Goal: Navigation & Orientation: Find specific page/section

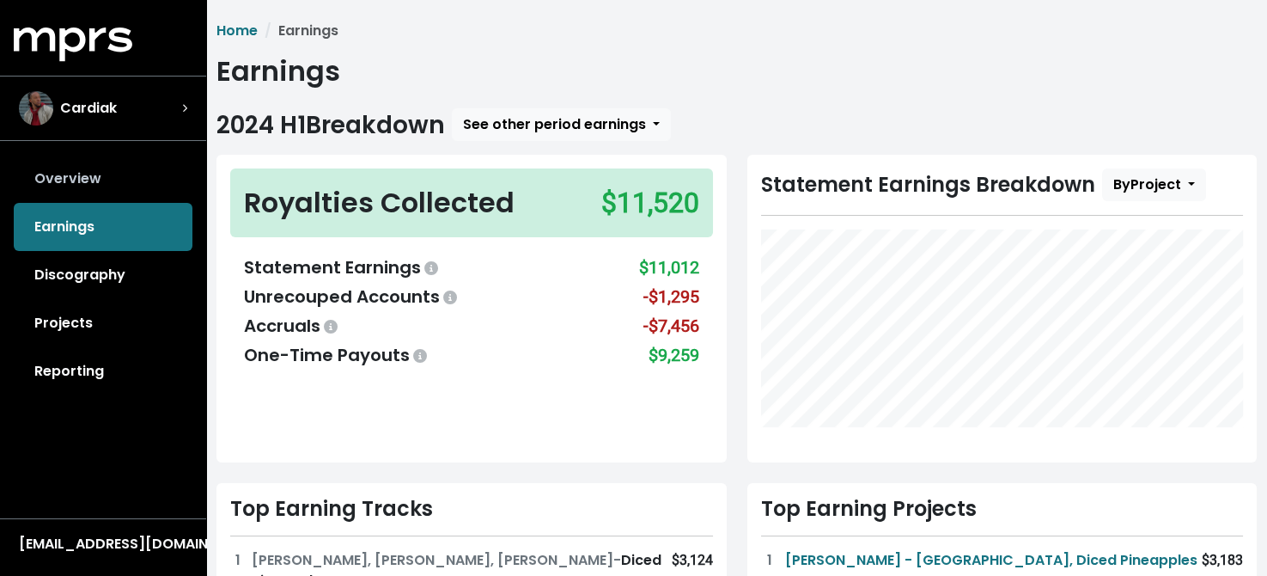
click at [63, 175] on link "Overview" at bounding box center [103, 179] width 179 height 48
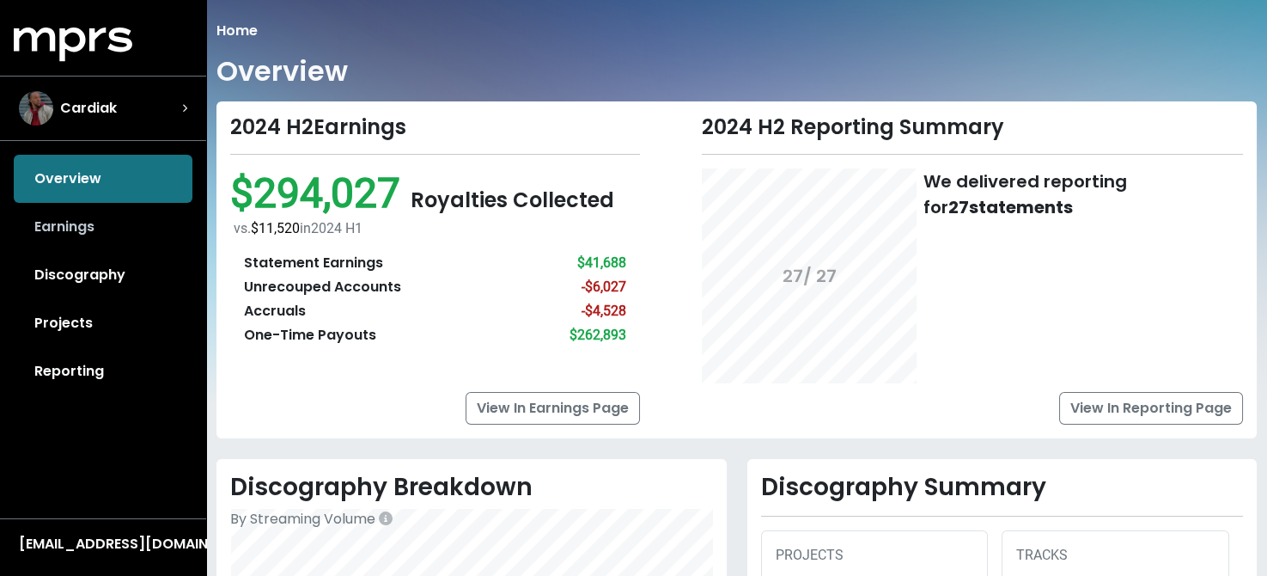
click at [55, 224] on link "Earnings" at bounding box center [103, 227] width 179 height 48
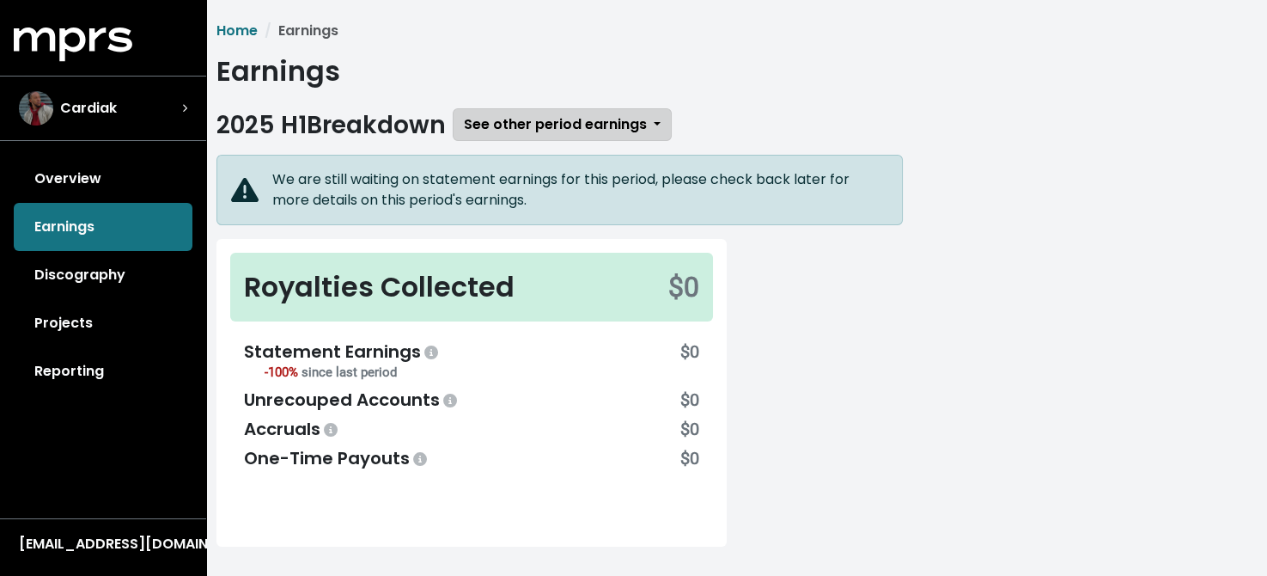
click at [575, 122] on span "See other period earnings" at bounding box center [555, 124] width 183 height 20
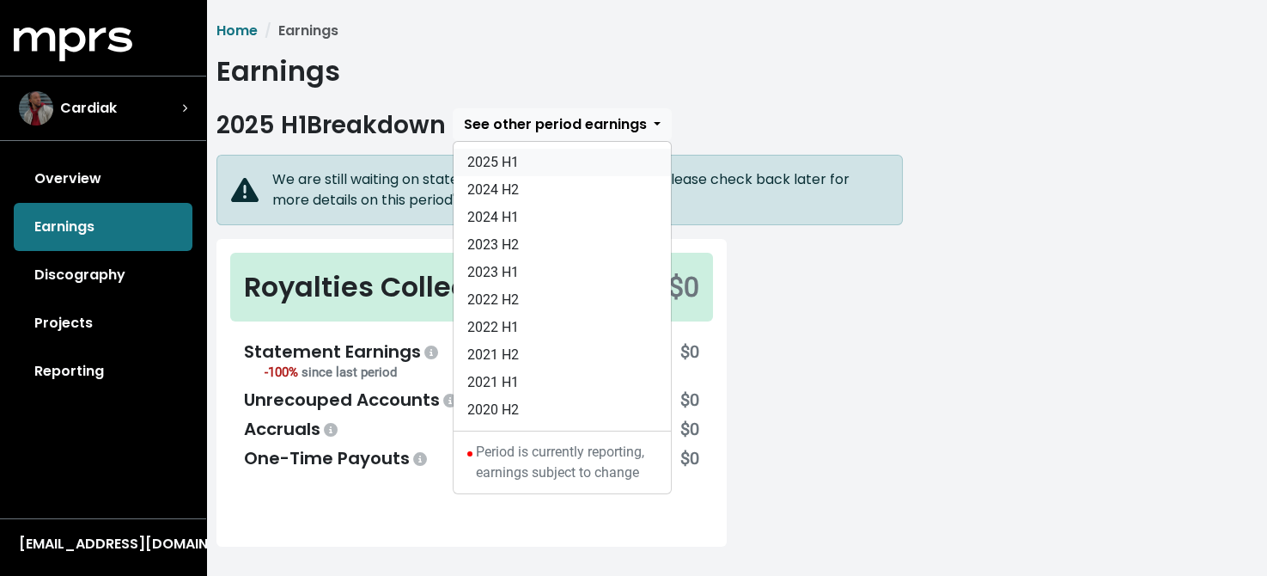
click at [507, 157] on link "2025 H1" at bounding box center [562, 162] width 217 height 27
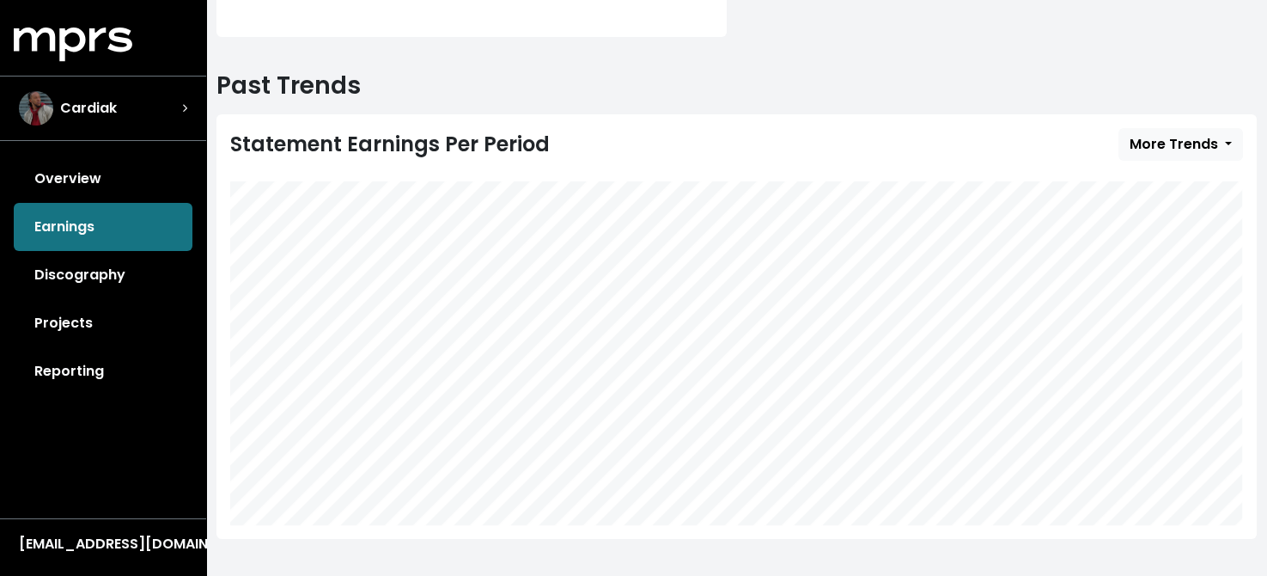
scroll to position [518, 0]
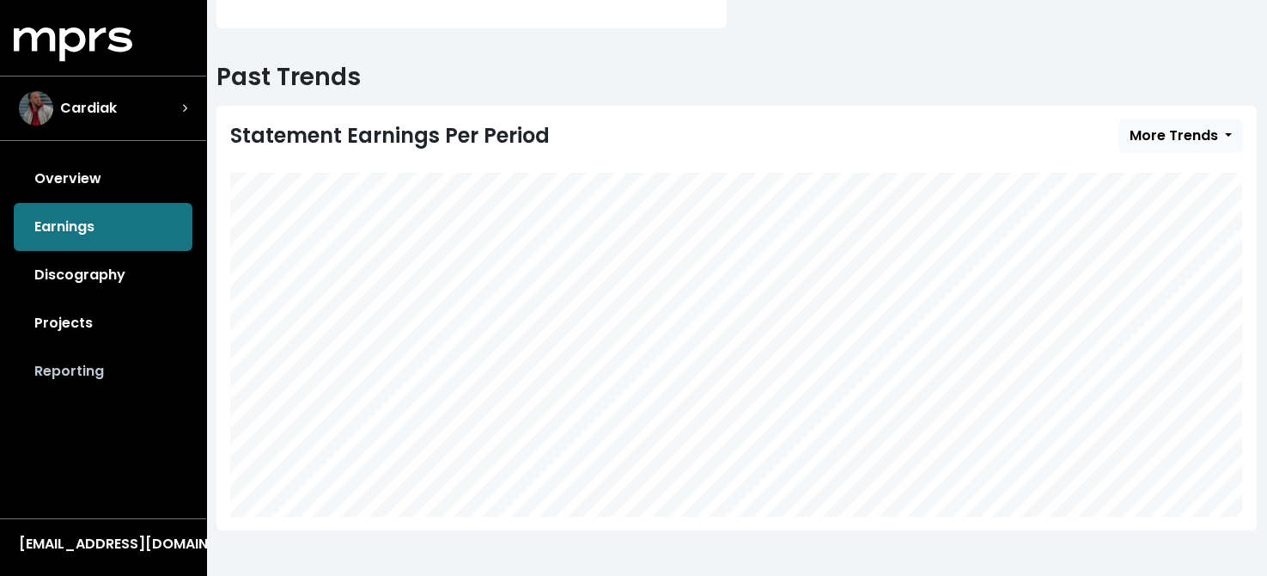
click at [58, 365] on link "Reporting" at bounding box center [103, 371] width 179 height 48
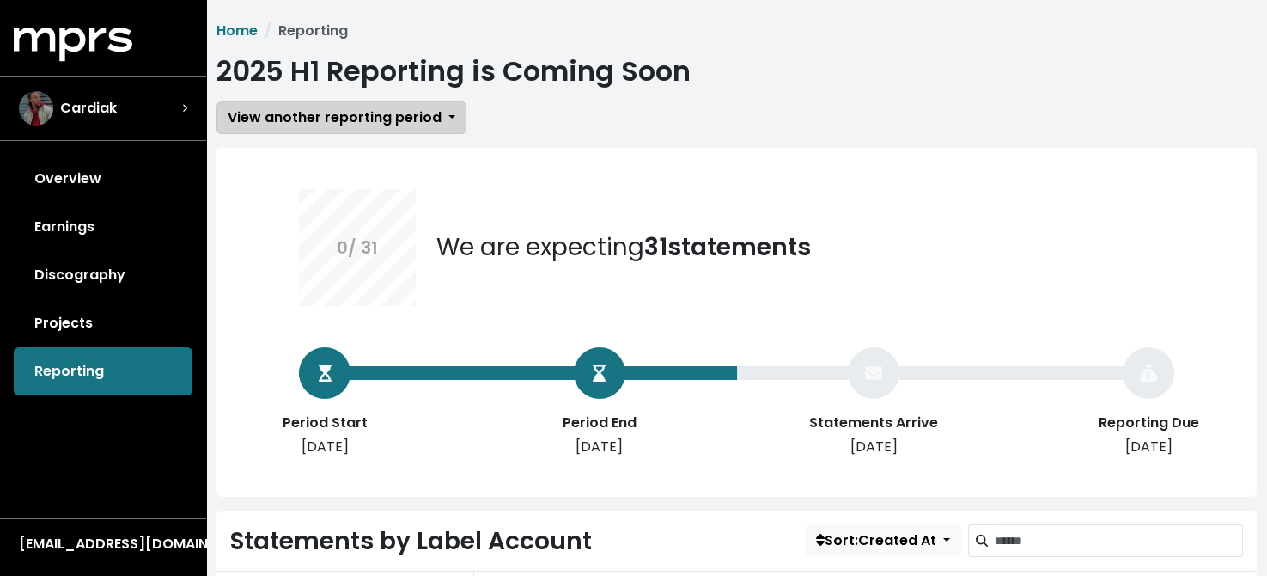
click at [417, 114] on span "View another reporting period" at bounding box center [335, 117] width 214 height 20
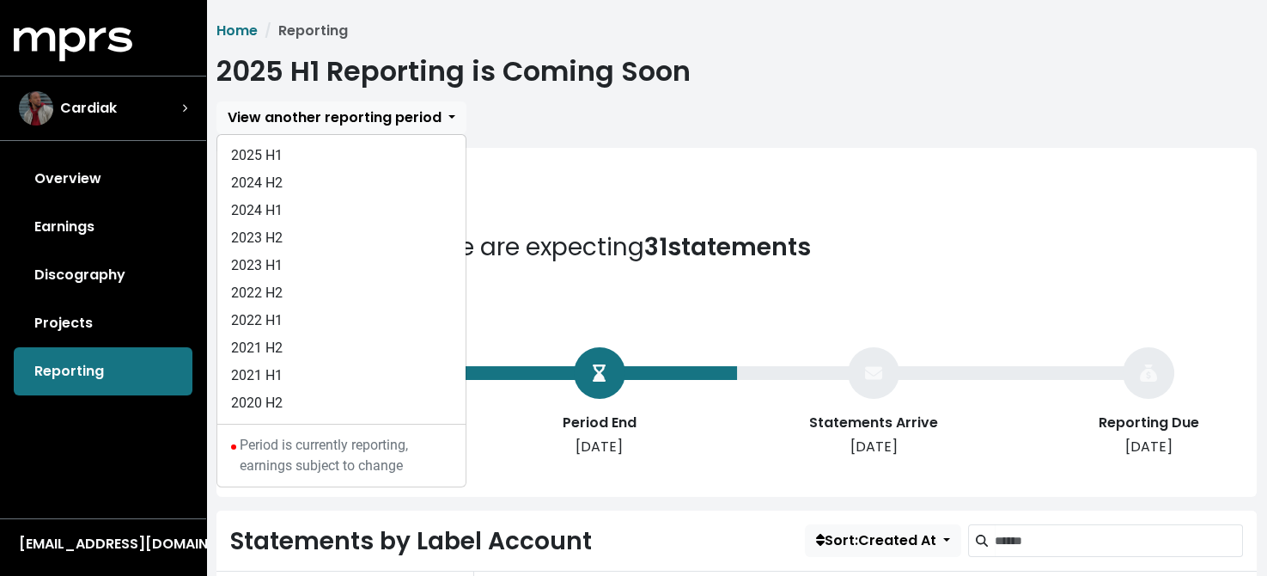
click at [643, 55] on h1 "2025 H1 Reporting is Coming Soon" at bounding box center [453, 71] width 474 height 33
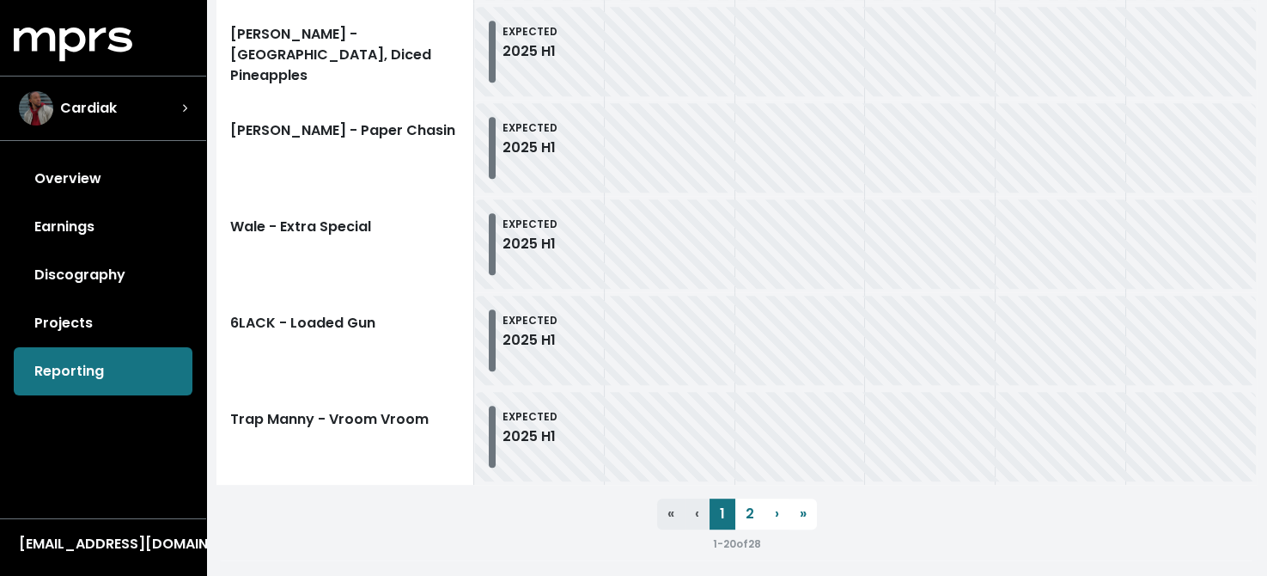
scroll to position [2112, 0]
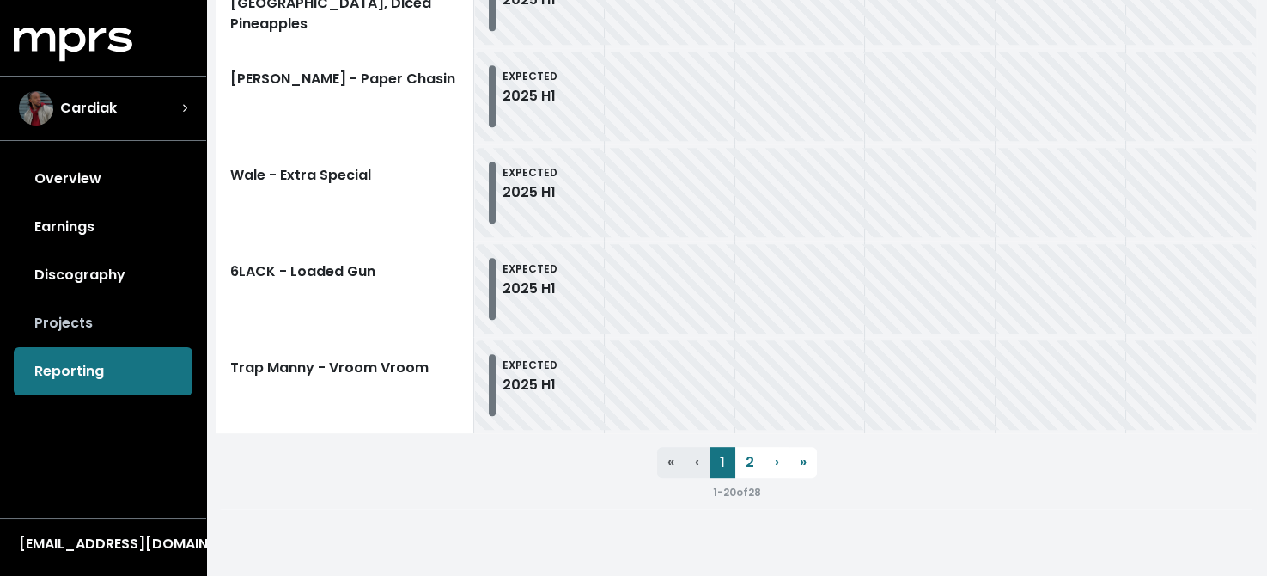
click at [73, 325] on link "Projects" at bounding box center [103, 323] width 179 height 48
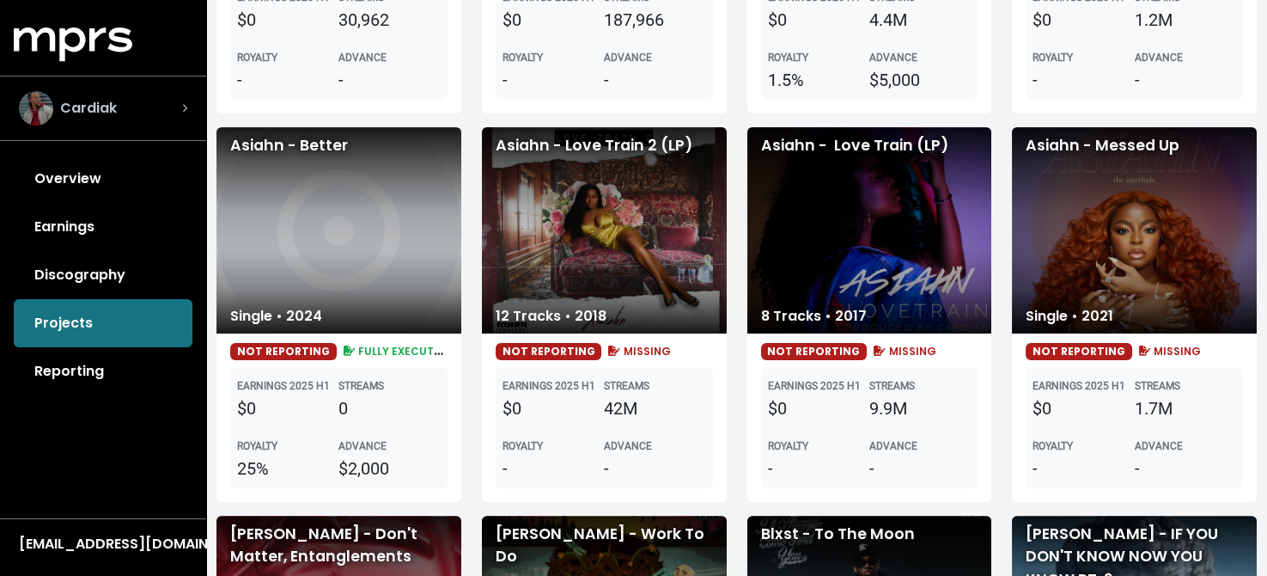
scroll to position [601, 0]
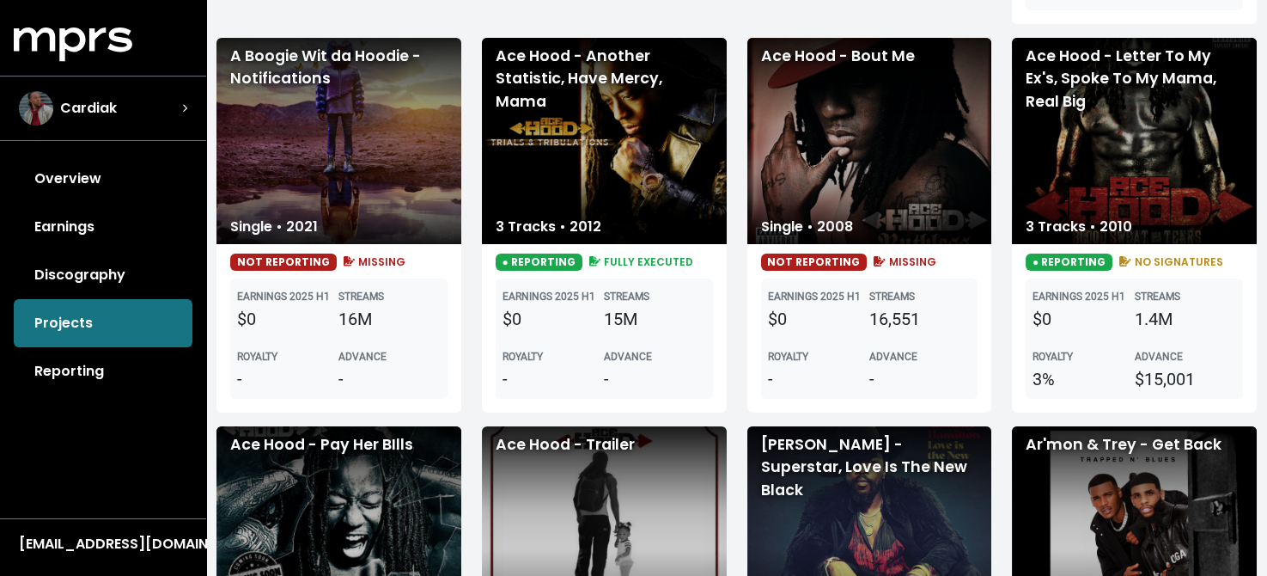
click at [82, 268] on link "Discography" at bounding box center [103, 275] width 179 height 48
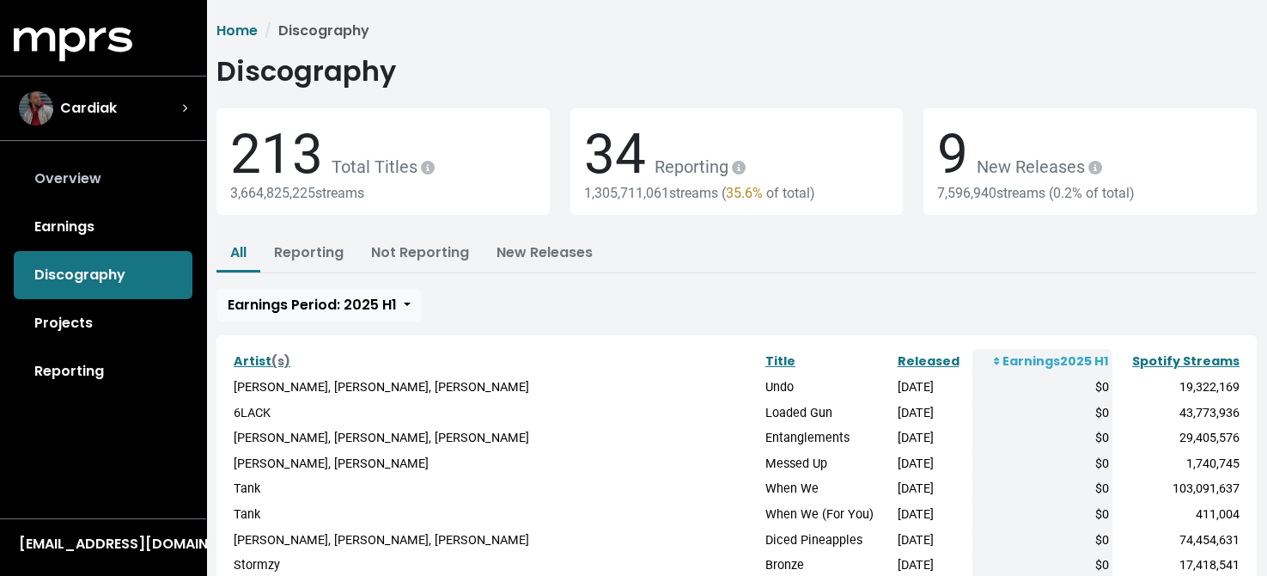
click at [74, 182] on link "Overview" at bounding box center [103, 179] width 179 height 48
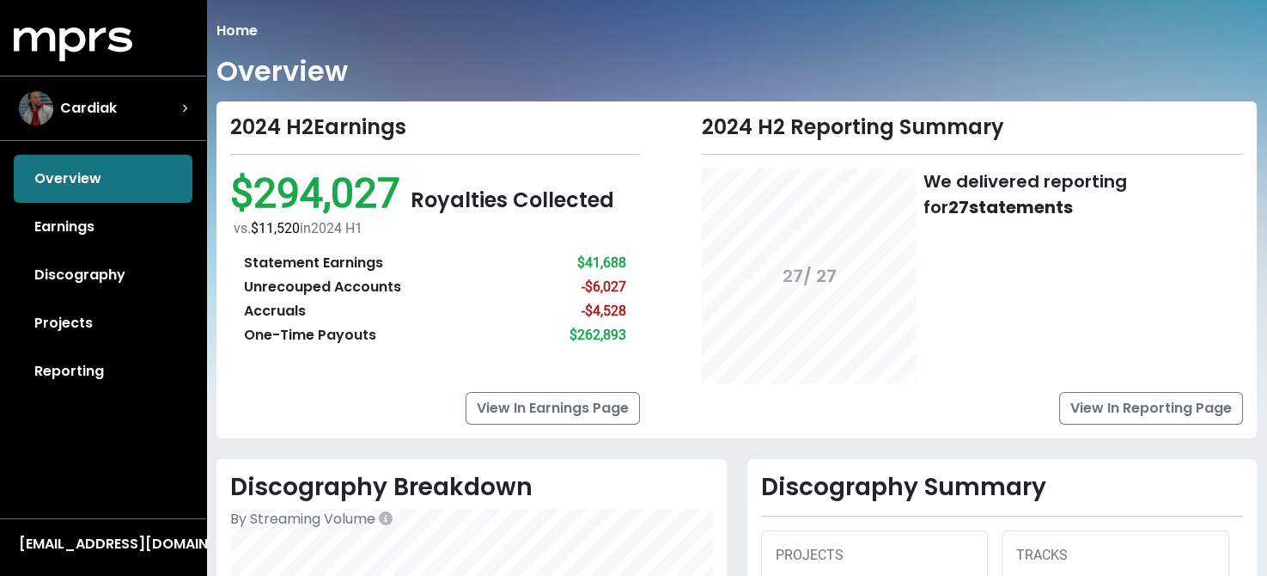
click at [75, 177] on div "Overview Earnings Discography Projects Reporting" at bounding box center [103, 275] width 206 height 241
click at [64, 230] on link "Earnings" at bounding box center [103, 227] width 179 height 48
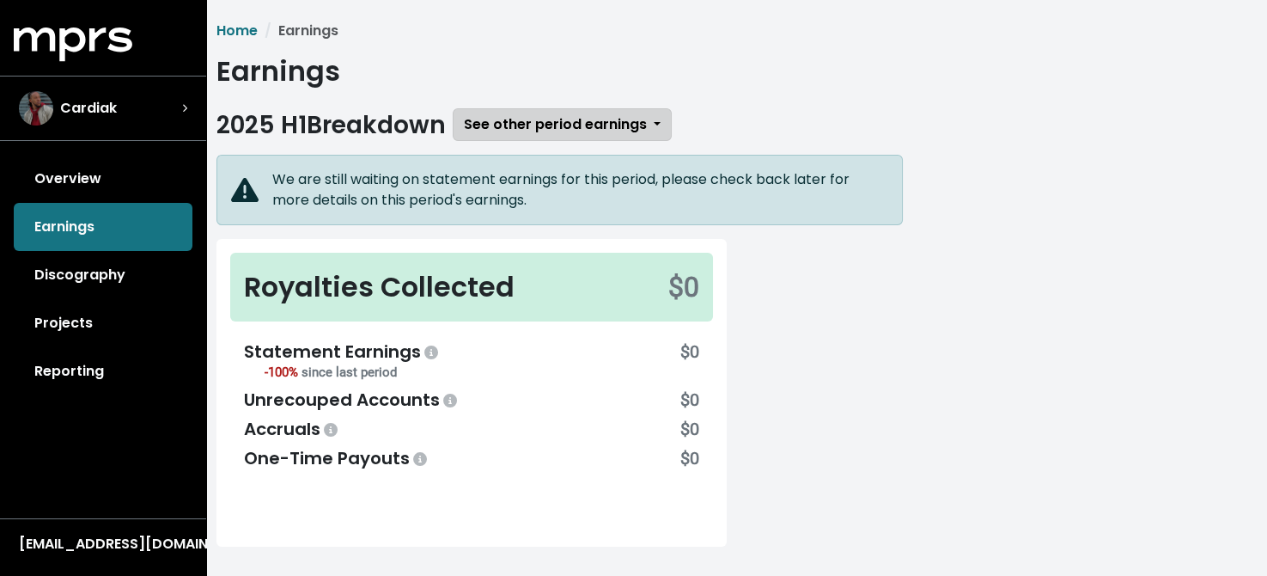
click at [584, 125] on span "See other period earnings" at bounding box center [555, 124] width 183 height 20
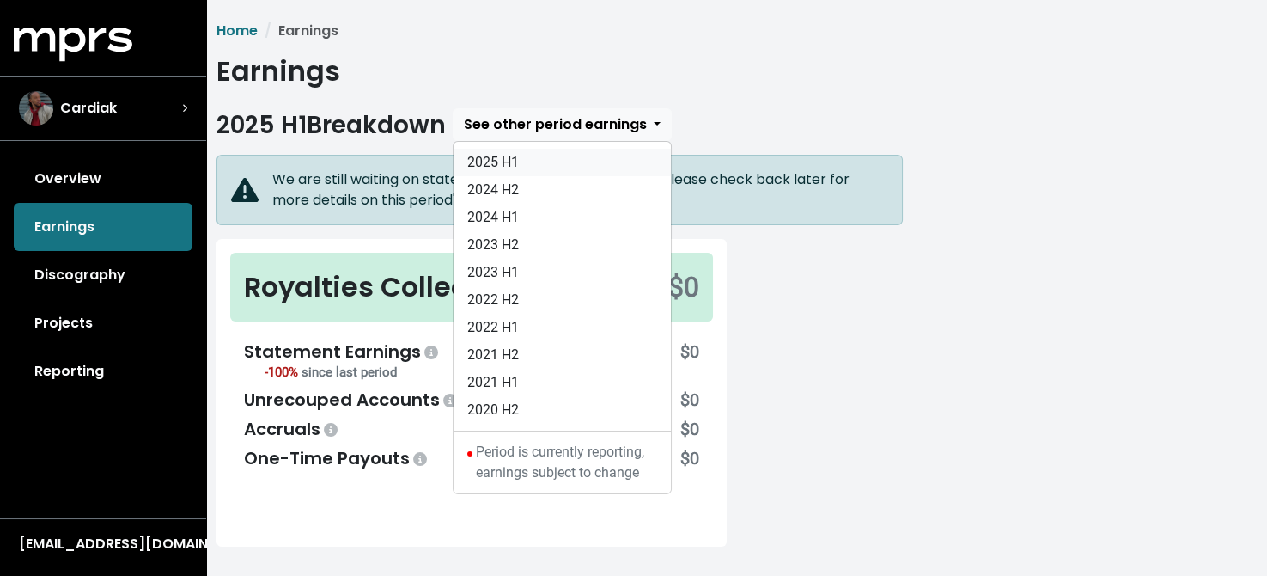
click at [504, 163] on link "2025 H1" at bounding box center [562, 162] width 217 height 27
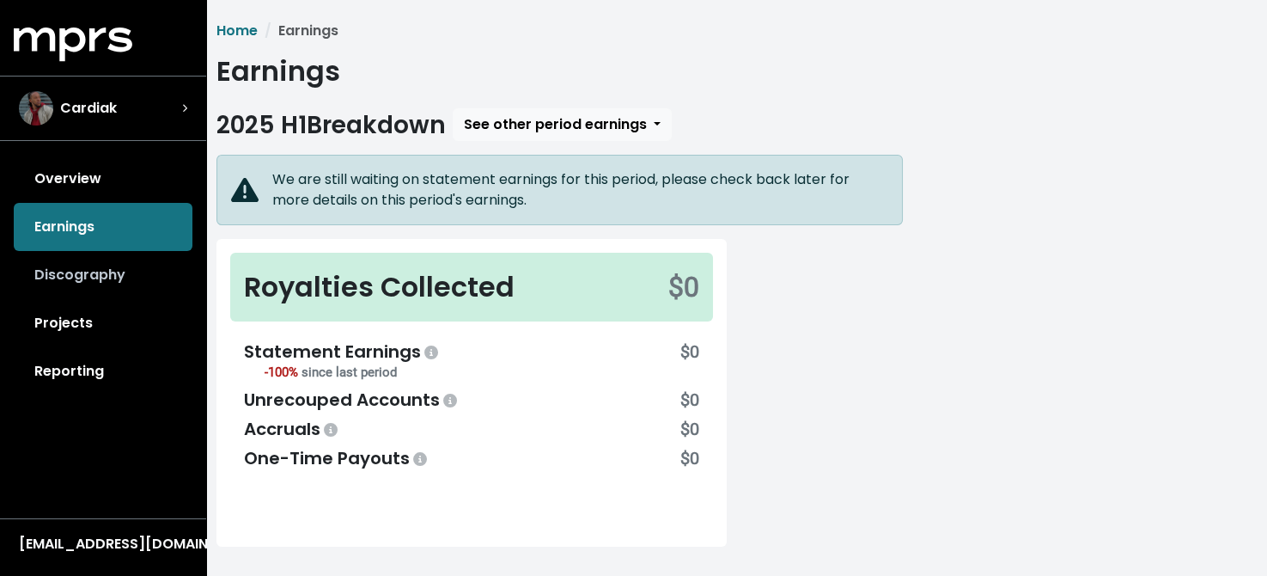
click at [80, 278] on link "Discography" at bounding box center [103, 275] width 179 height 48
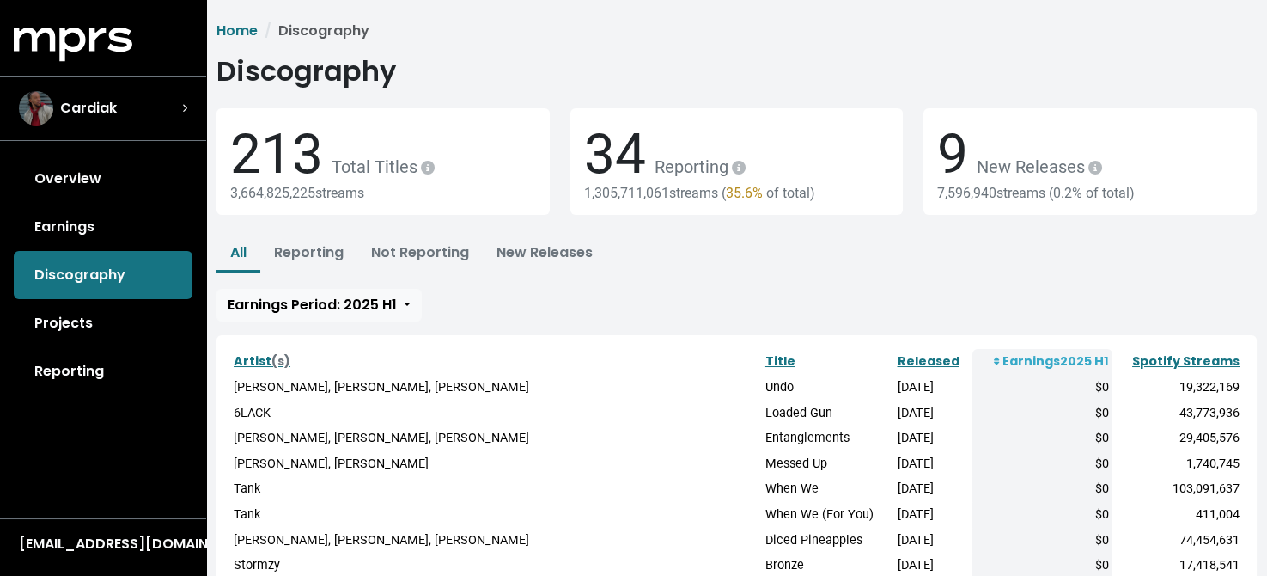
click at [78, 324] on link "Projects" at bounding box center [103, 323] width 179 height 48
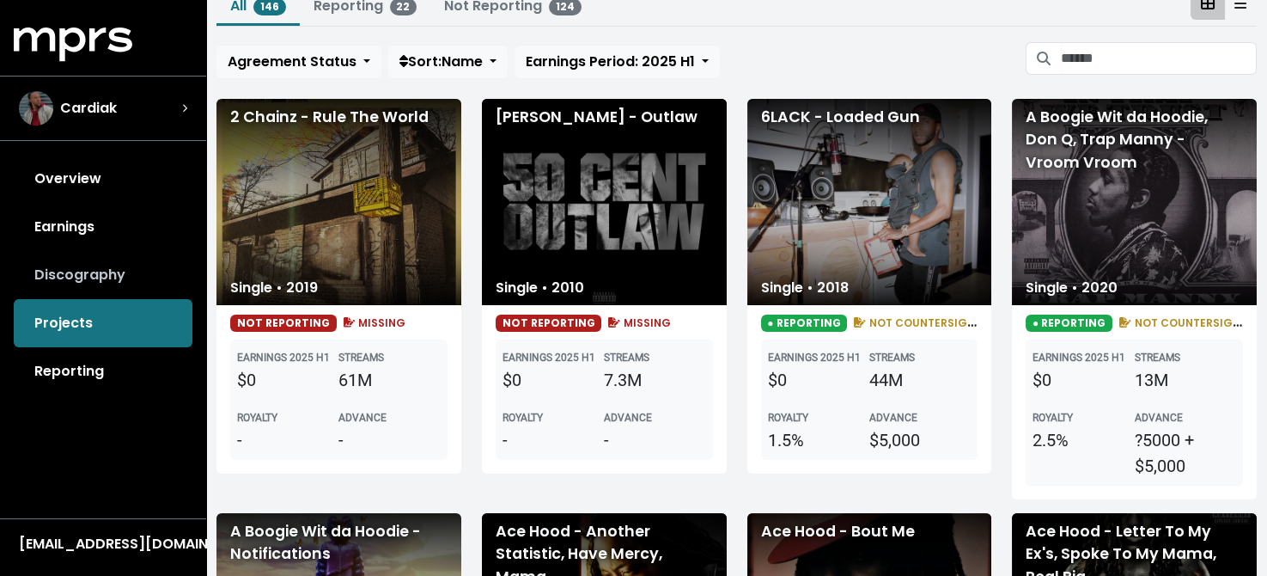
scroll to position [258, 0]
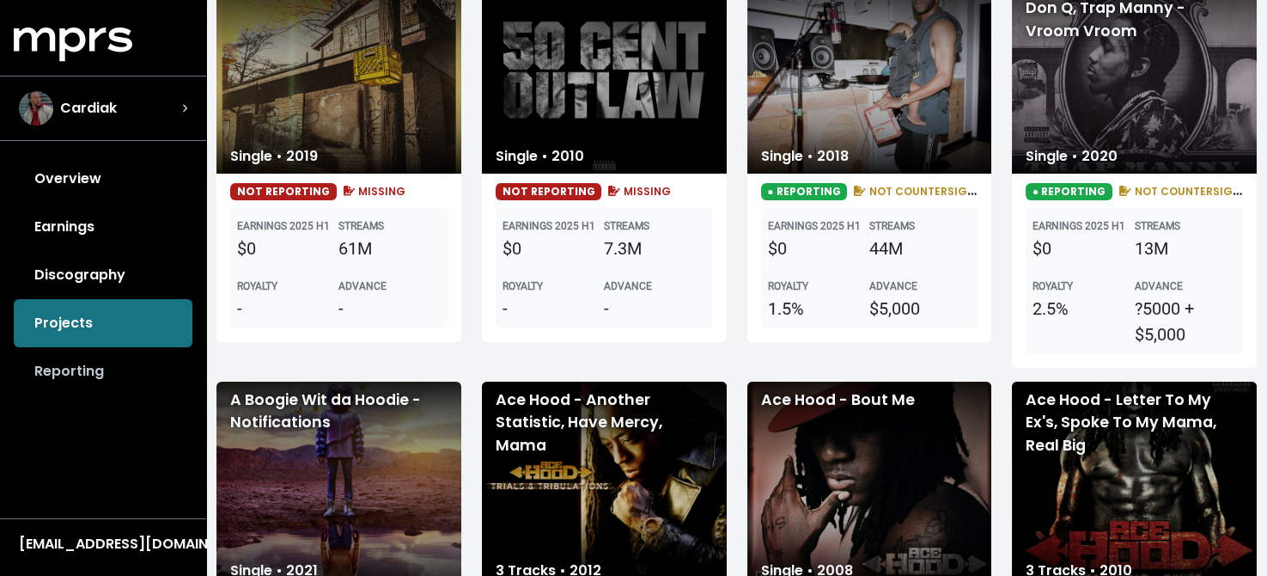
click at [68, 368] on link "Reporting" at bounding box center [103, 371] width 179 height 48
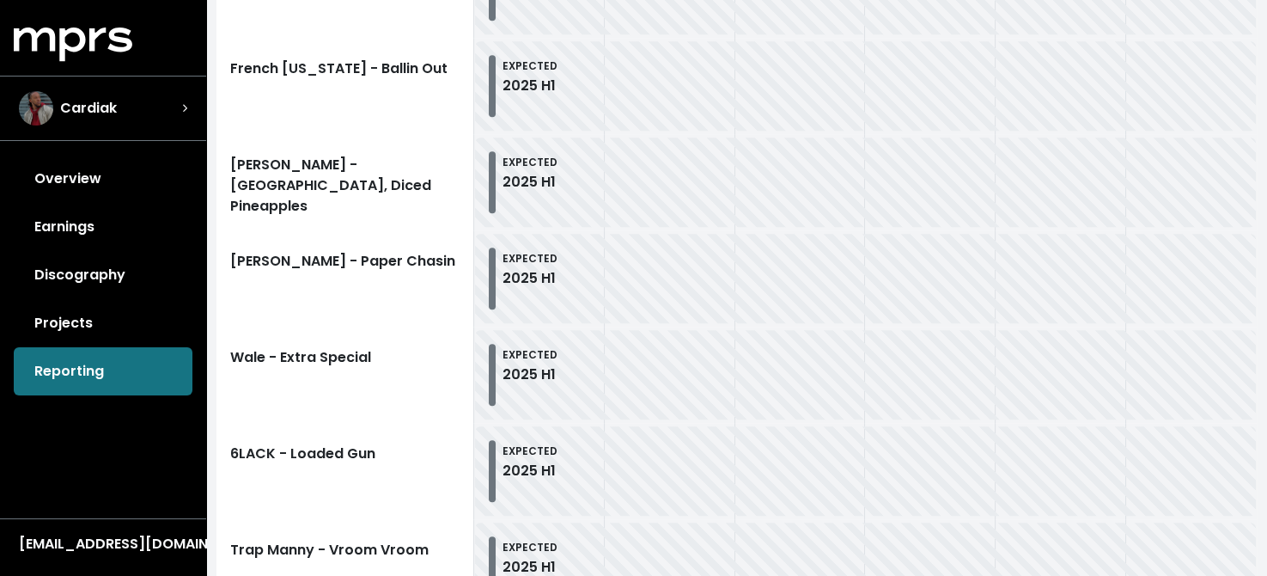
scroll to position [2062, 0]
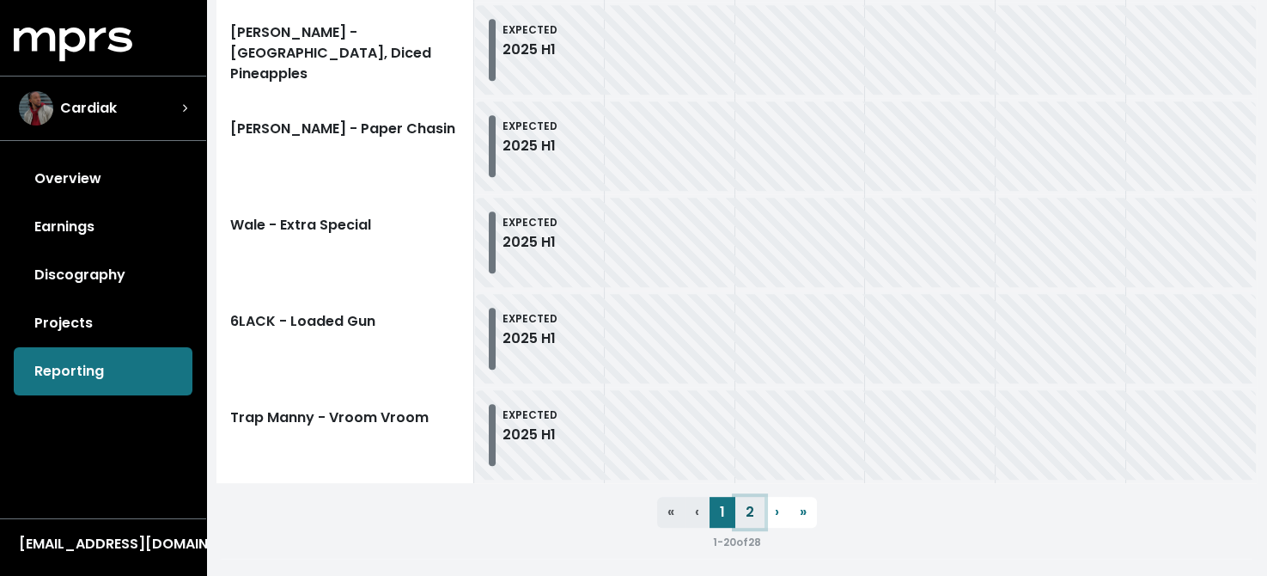
click at [750, 511] on link "2" at bounding box center [749, 512] width 29 height 31
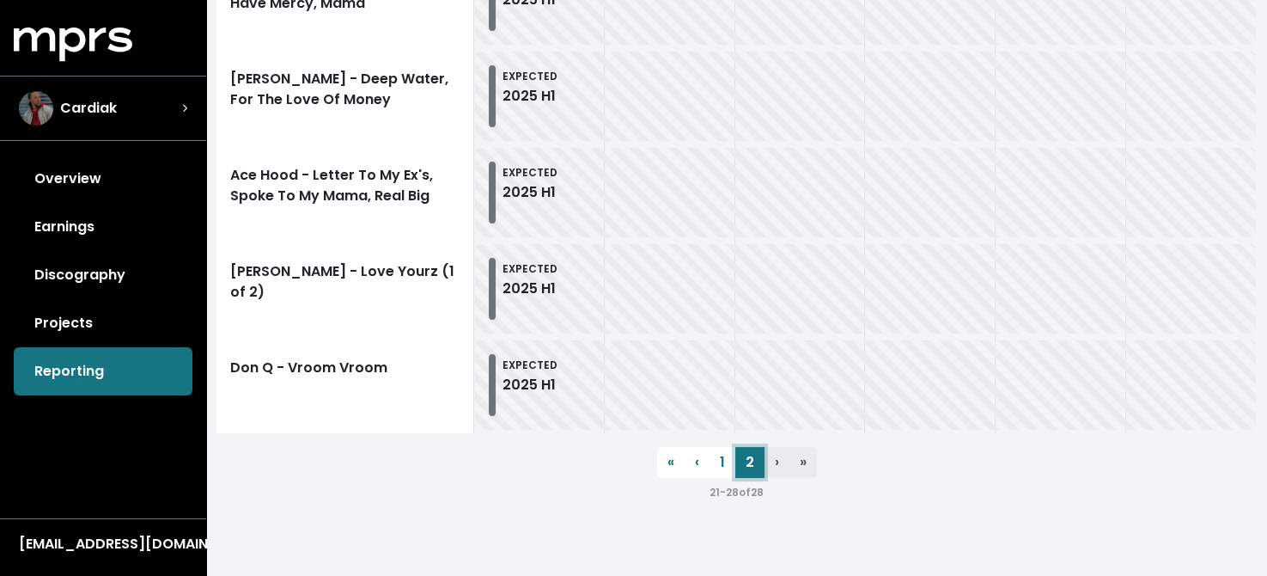
scroll to position [98, 0]
